Goal: Task Accomplishment & Management: Complete application form

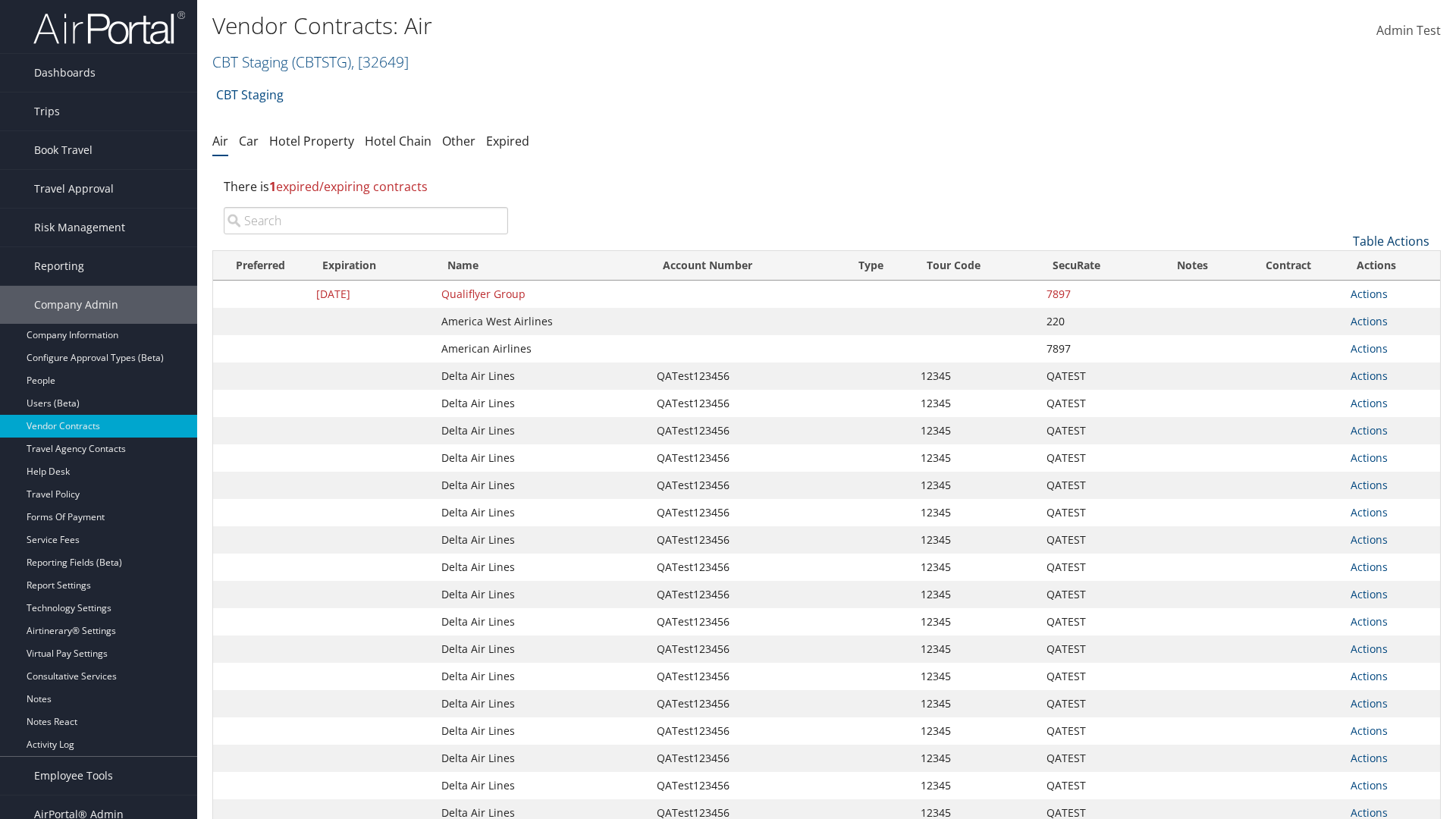
click at [1391, 241] on link "Table Actions" at bounding box center [1391, 241] width 77 height 17
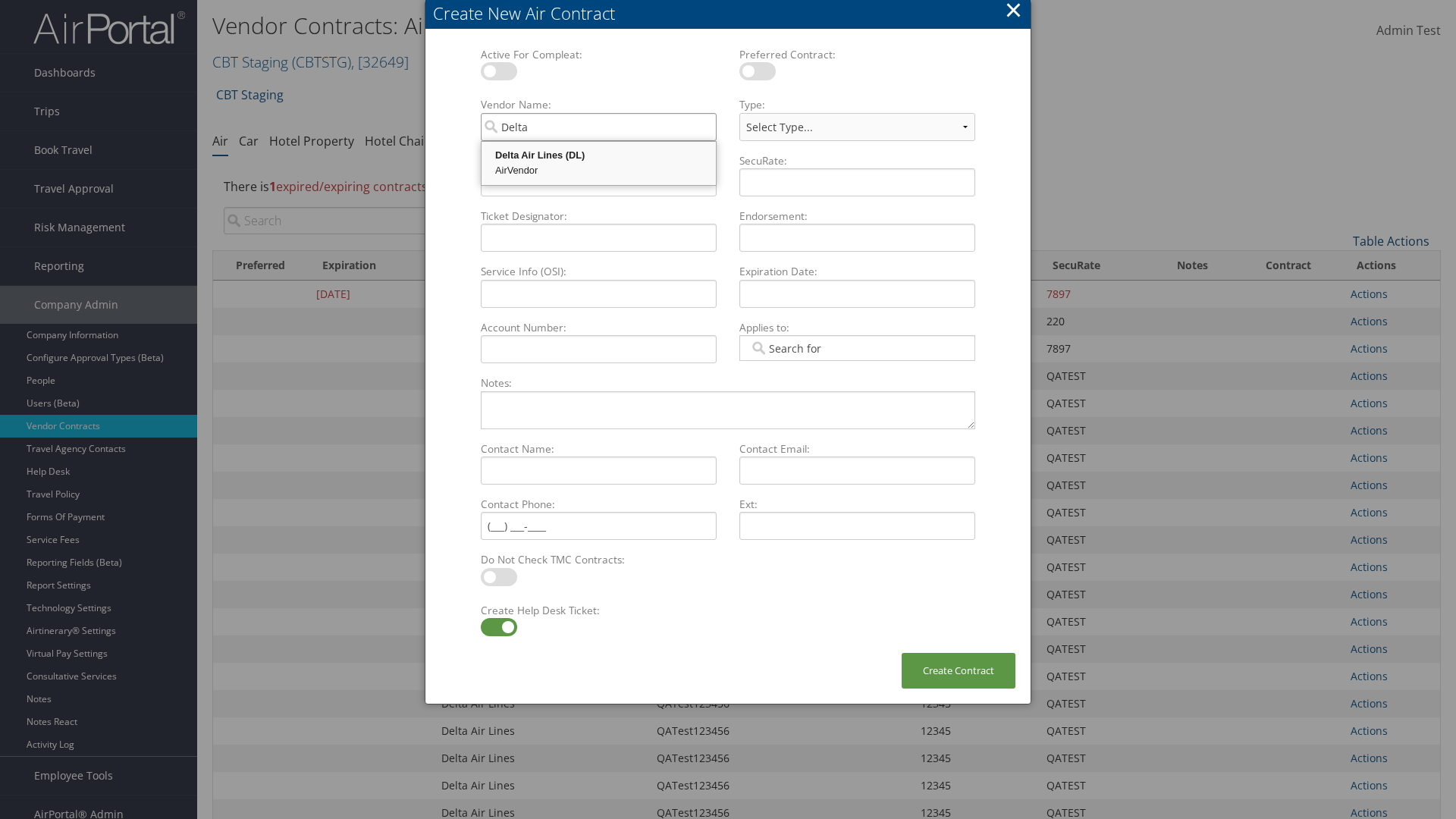
type input "Delta Air Lines"
select select "[object Object]"
type input "Delta Air Lines"
type input "QATest123456"
type input "12345"
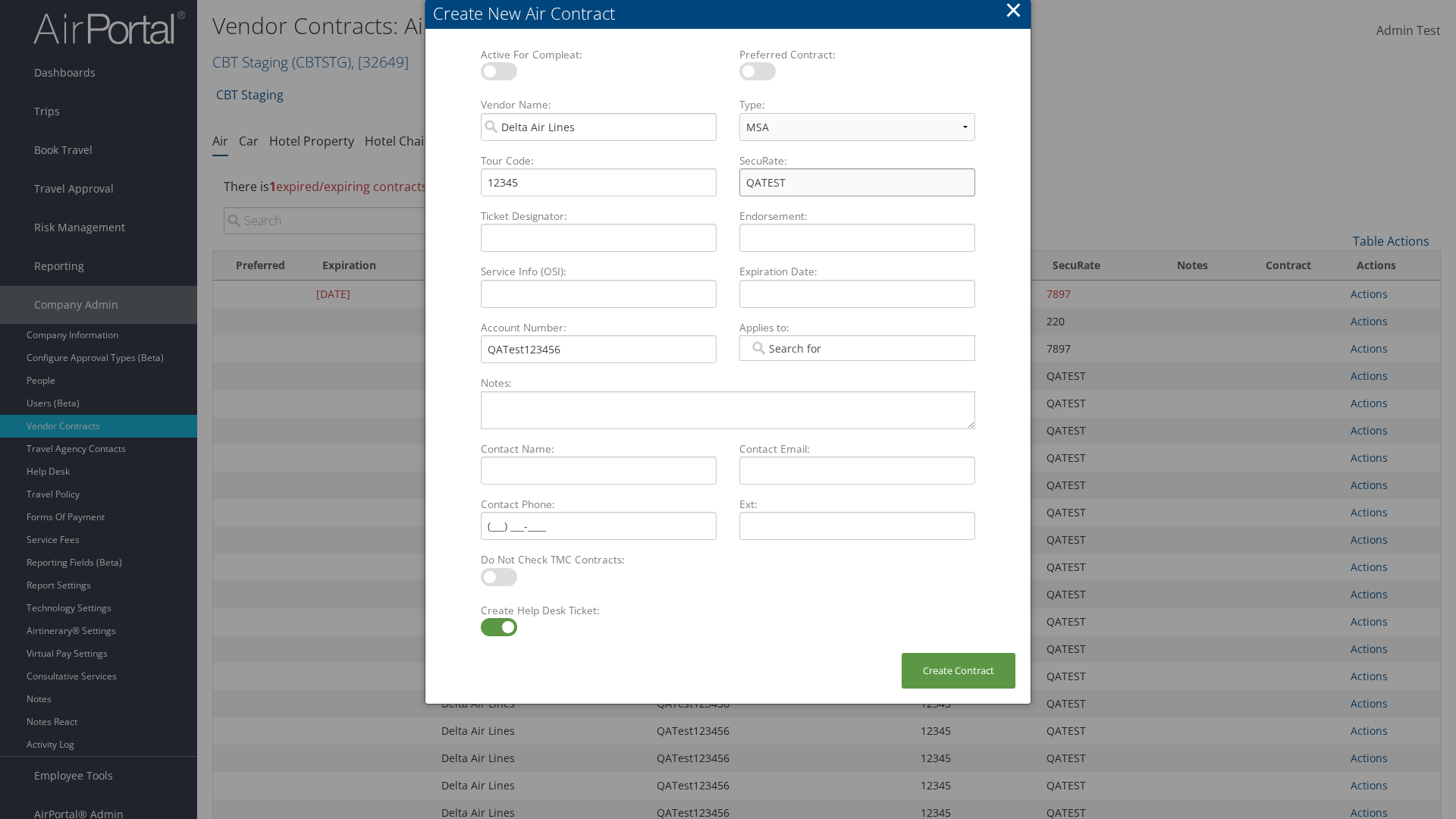
type input "QATEST"
click at [499, 627] on label at bounding box center [499, 627] width 36 height 18
click at [499, 627] on input "checkbox" at bounding box center [494, 629] width 10 height 10
checkbox input "false"
type textarea "QA Testing"
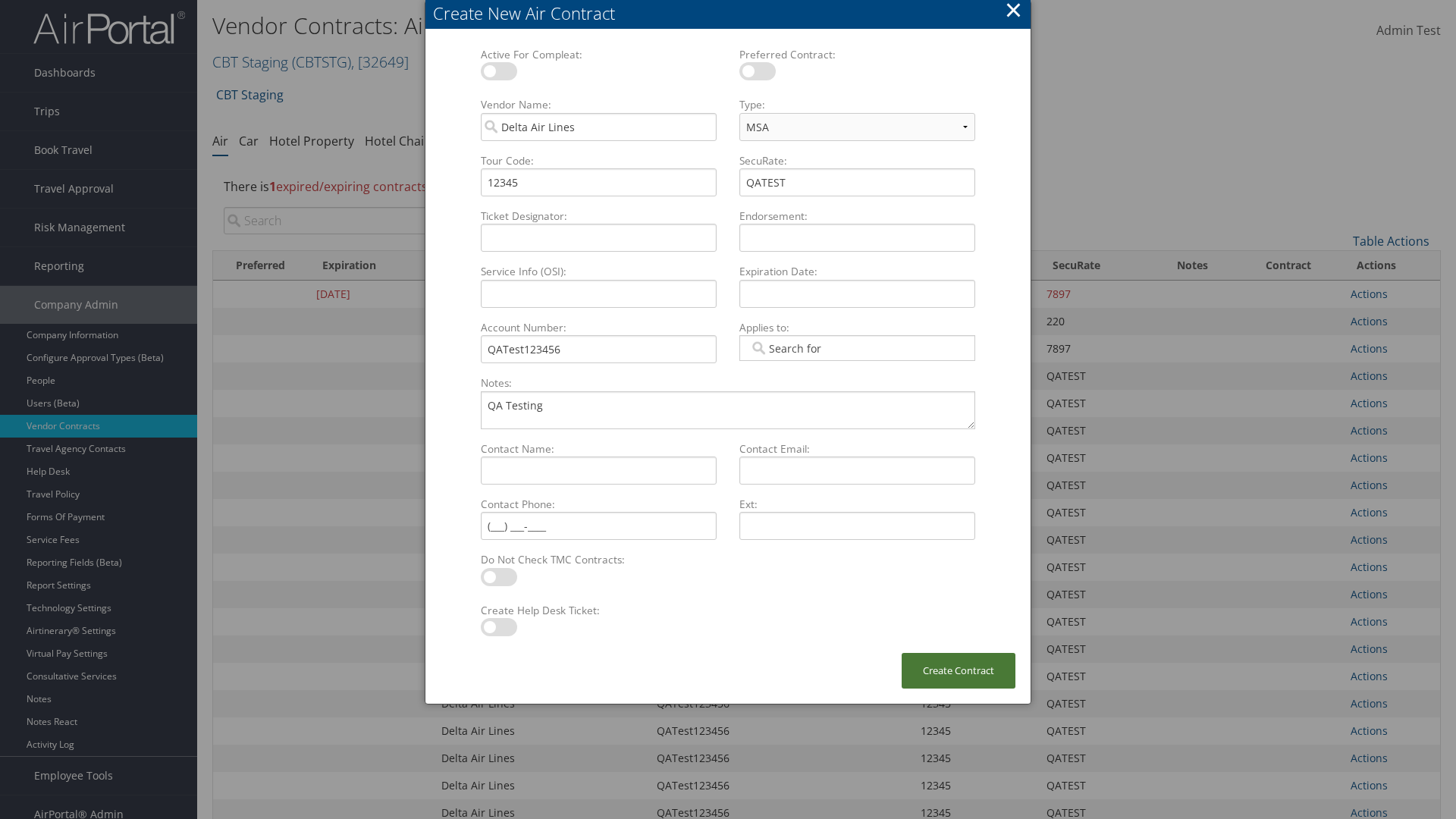
click at [958, 670] on button "Create Contract" at bounding box center [958, 670] width 114 height 36
